Goal: Transaction & Acquisition: Book appointment/travel/reservation

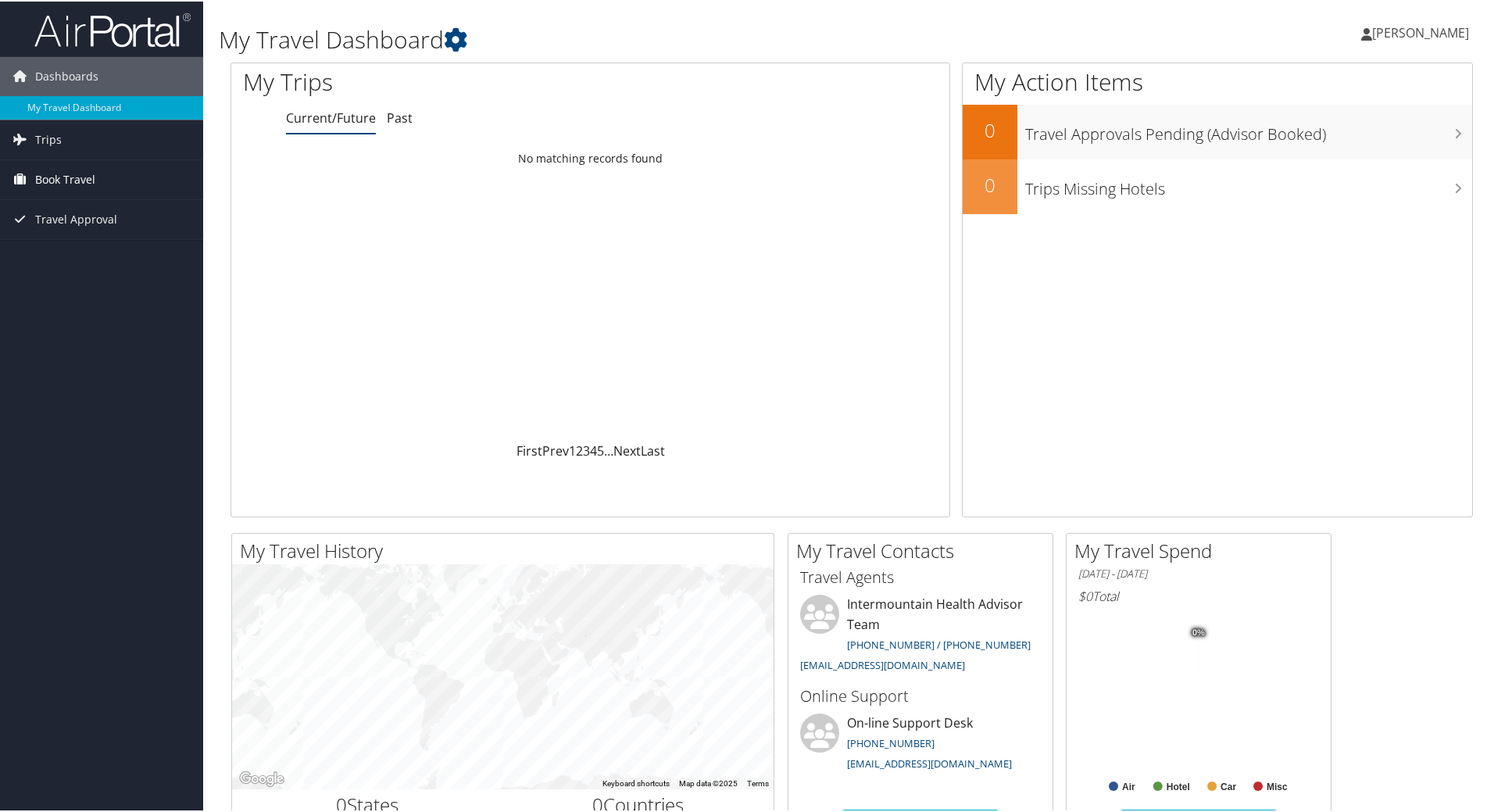
click at [71, 171] on span "Book Travel" at bounding box center [65, 178] width 61 height 39
click at [69, 253] on link "Book/Manage Online Trips" at bounding box center [101, 256] width 204 height 24
click at [118, 216] on link "Travel Approval" at bounding box center [101, 217] width 204 height 39
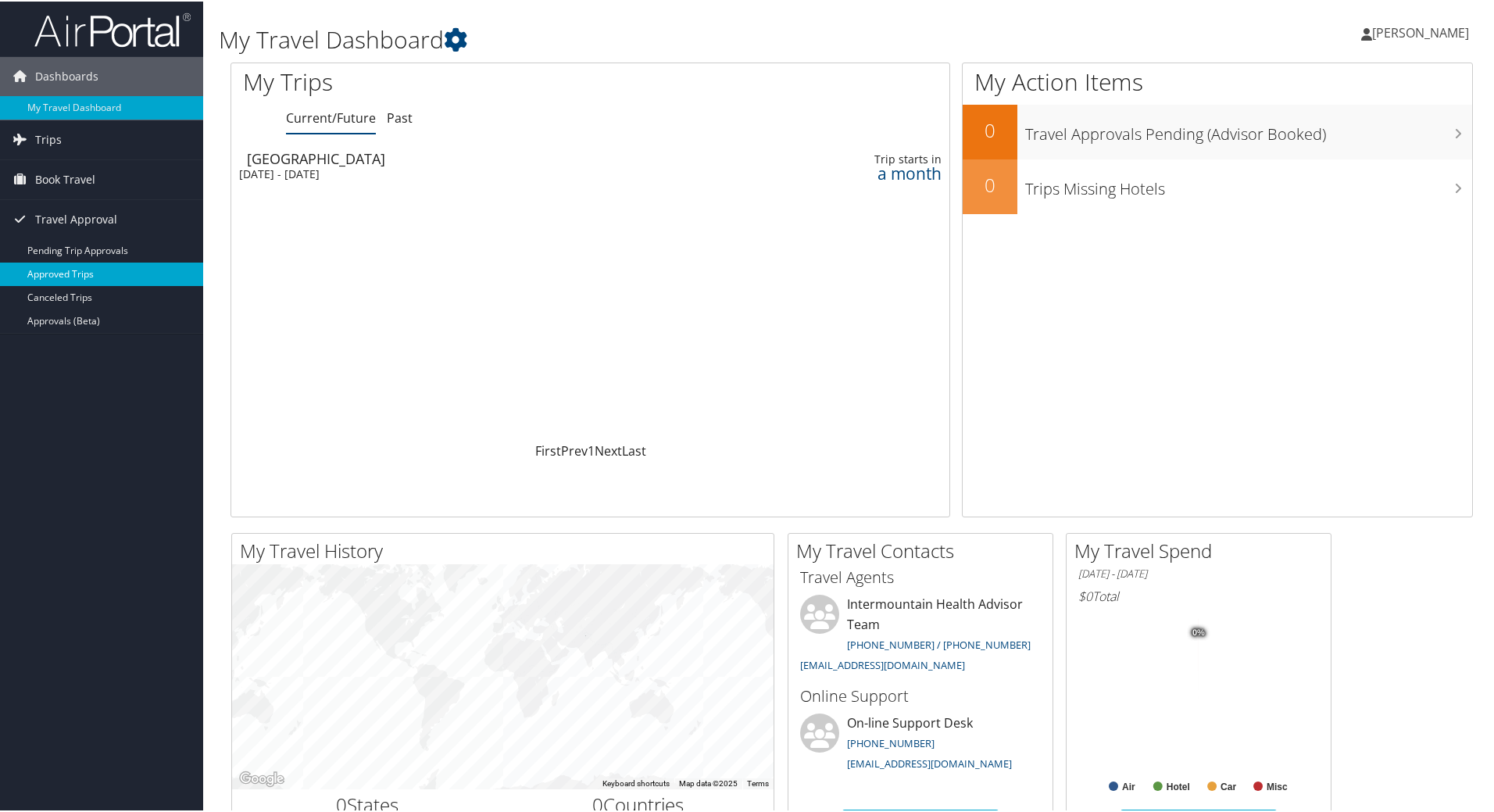
click at [68, 272] on link "Approved Trips" at bounding box center [101, 273] width 204 height 24
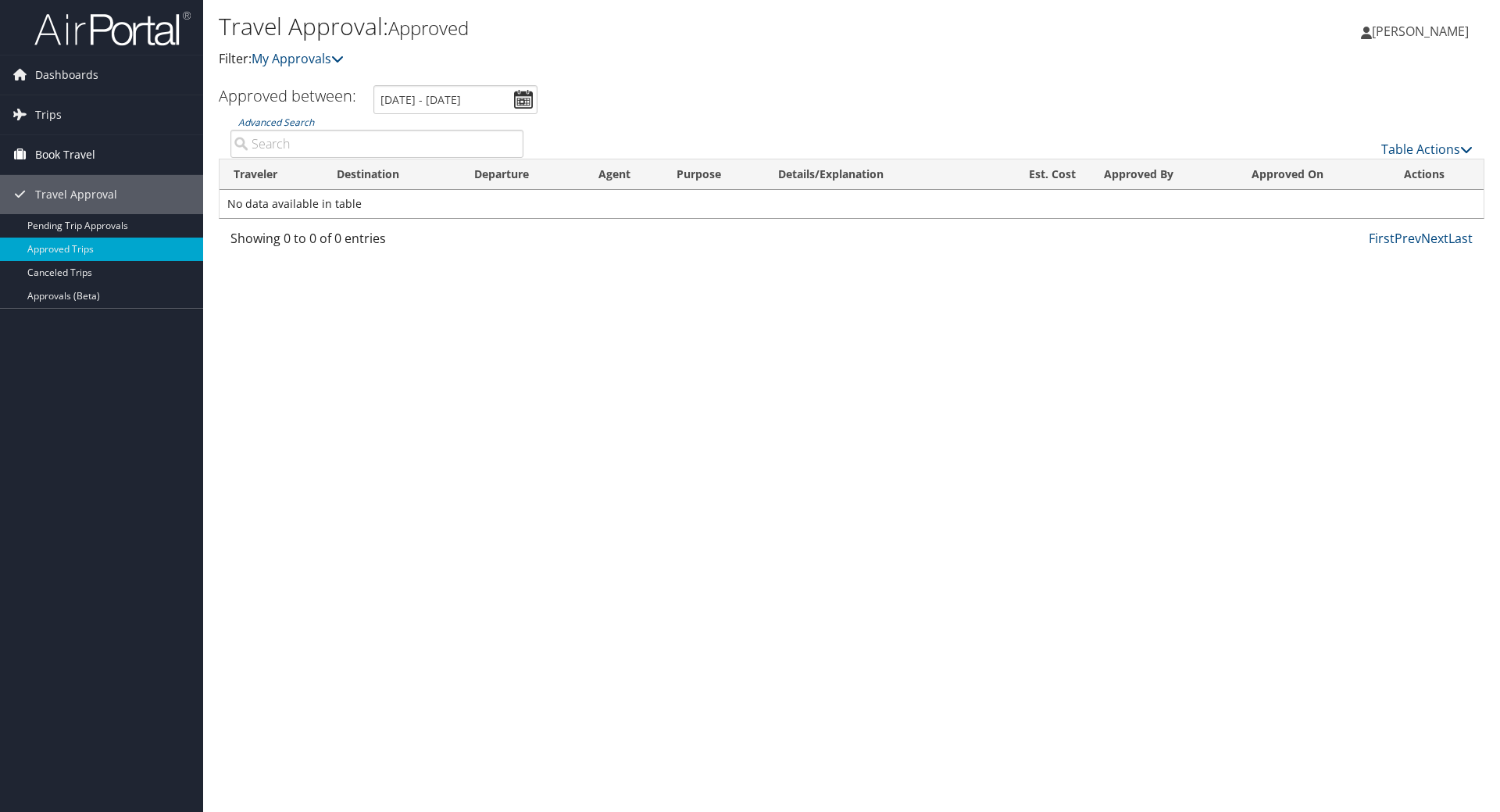
click at [63, 161] on span "Book Travel" at bounding box center [65, 154] width 61 height 39
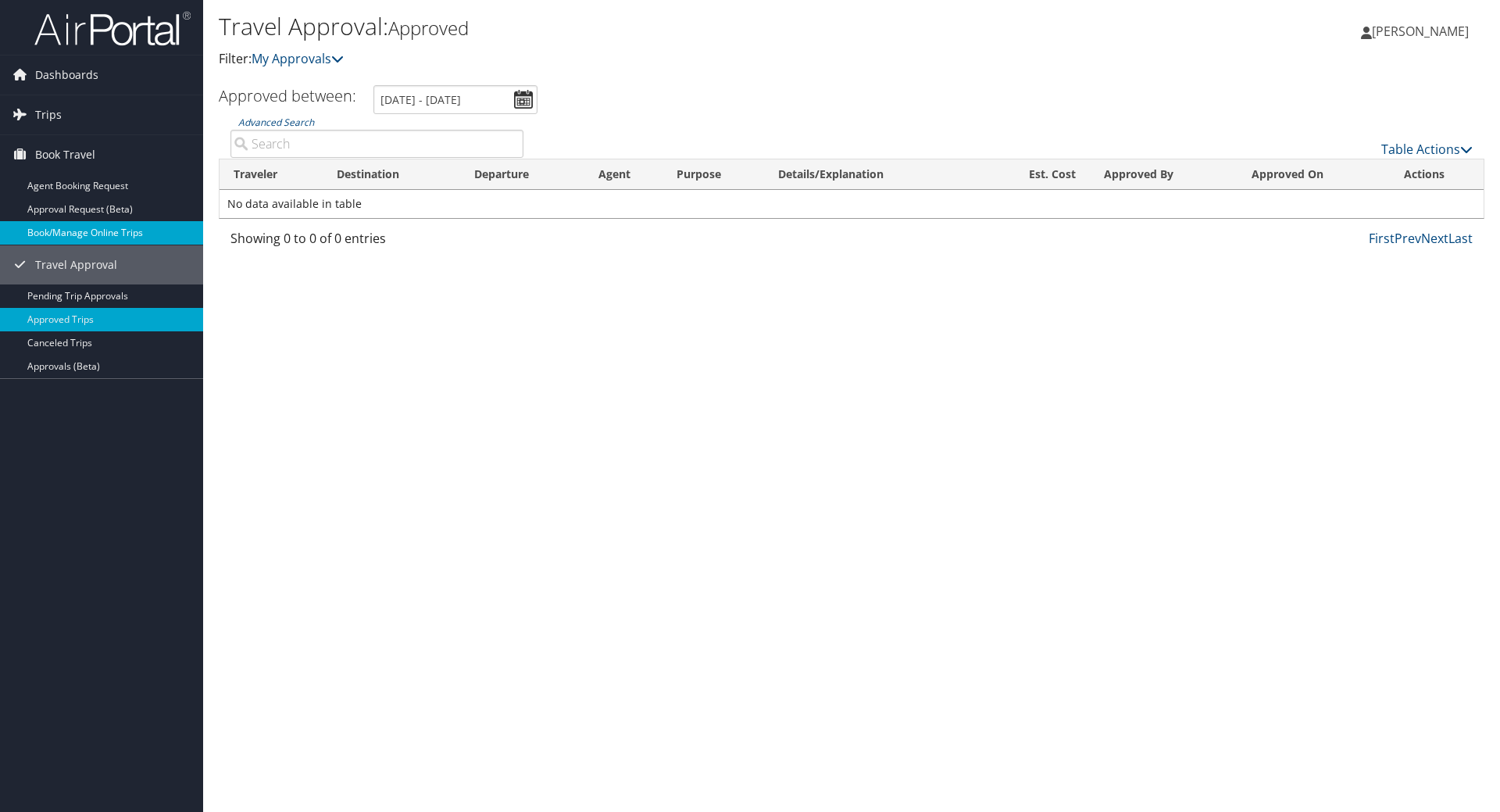
click at [80, 238] on link "Book/Manage Online Trips" at bounding box center [101, 233] width 204 height 24
